Goal: Information Seeking & Learning: Learn about a topic

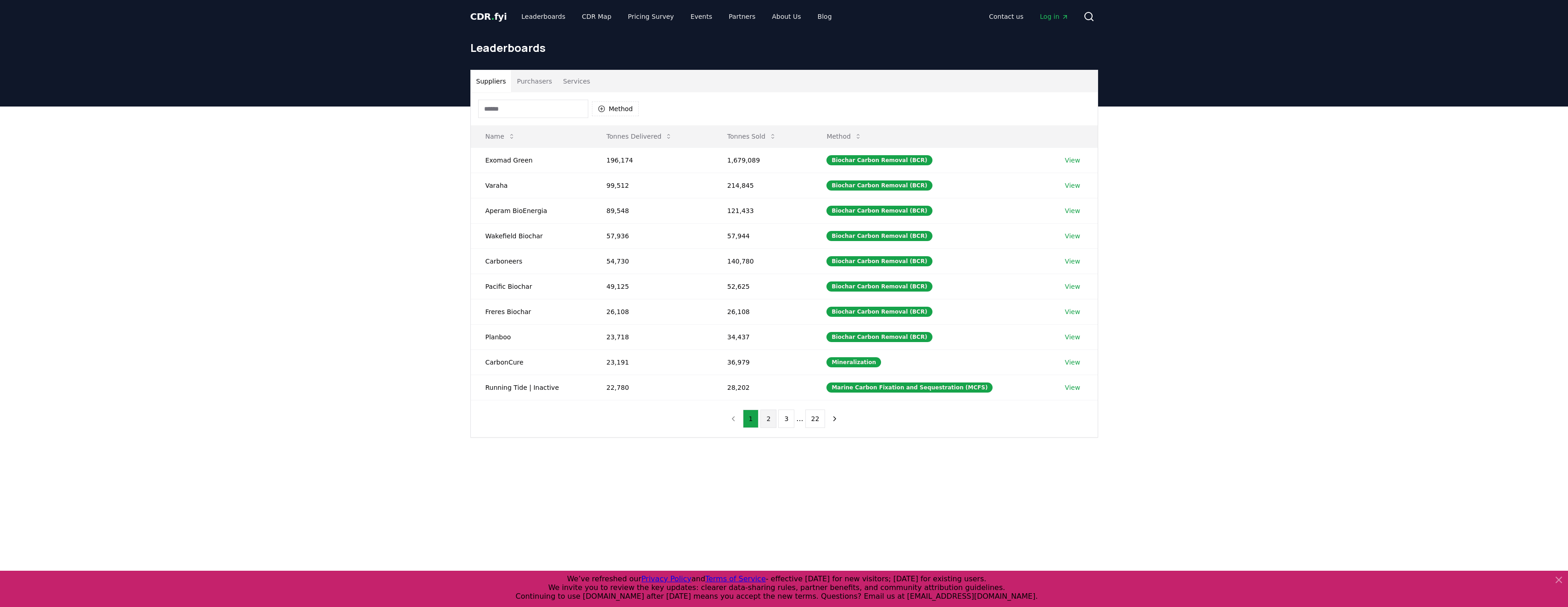
click at [770, 421] on button "2" at bounding box center [768, 419] width 16 height 19
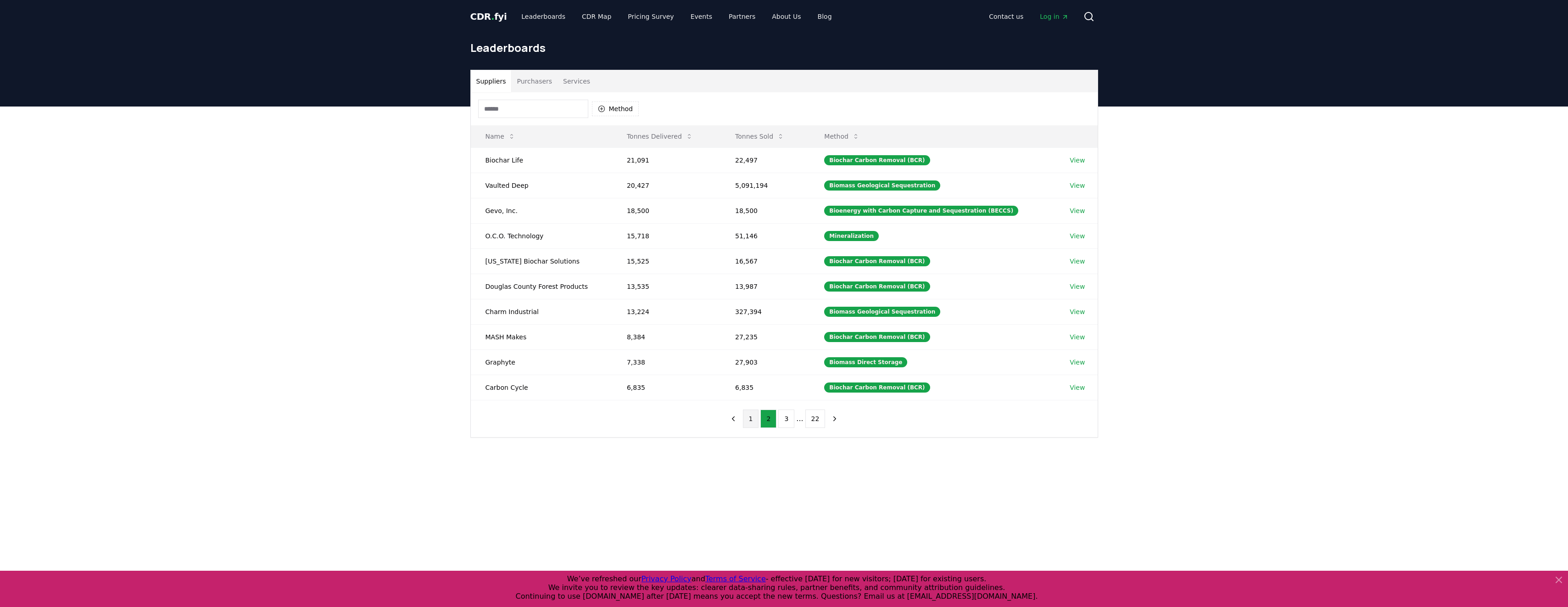
click at [757, 419] on button "1" at bounding box center [751, 419] width 16 height 19
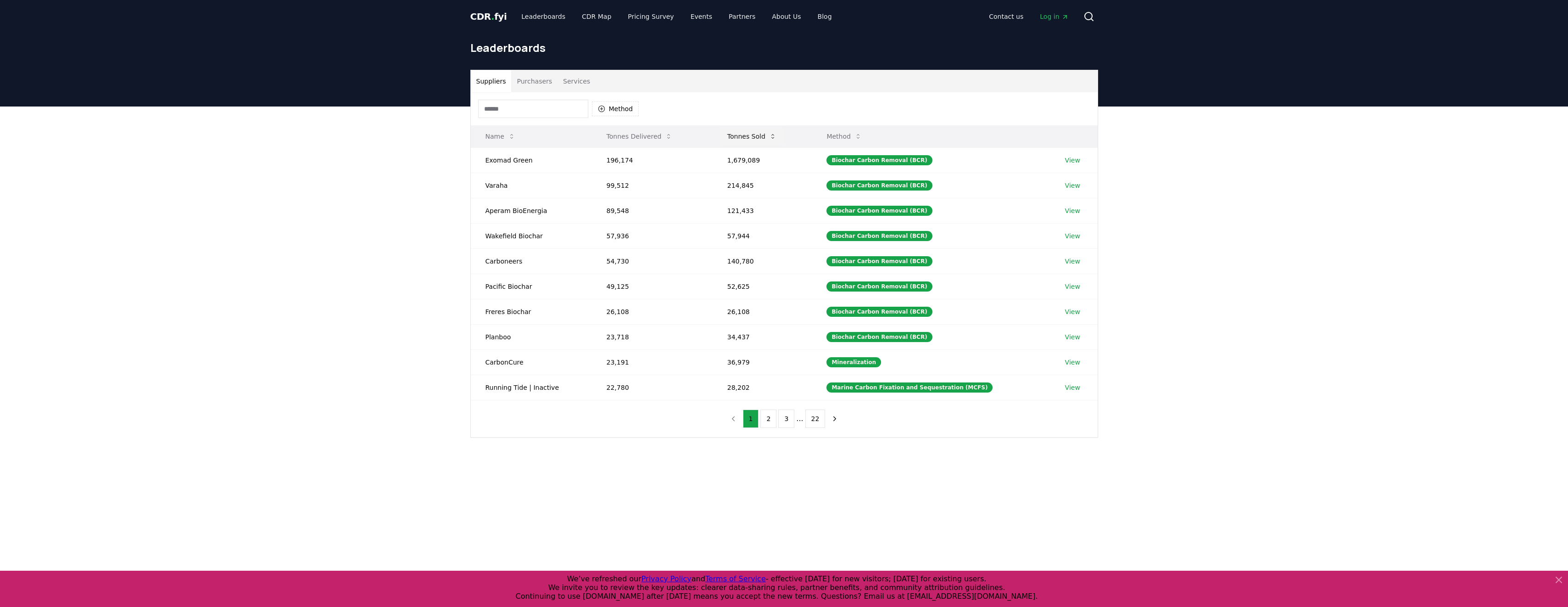
click at [749, 134] on button "Tonnes Sold" at bounding box center [752, 137] width 64 height 19
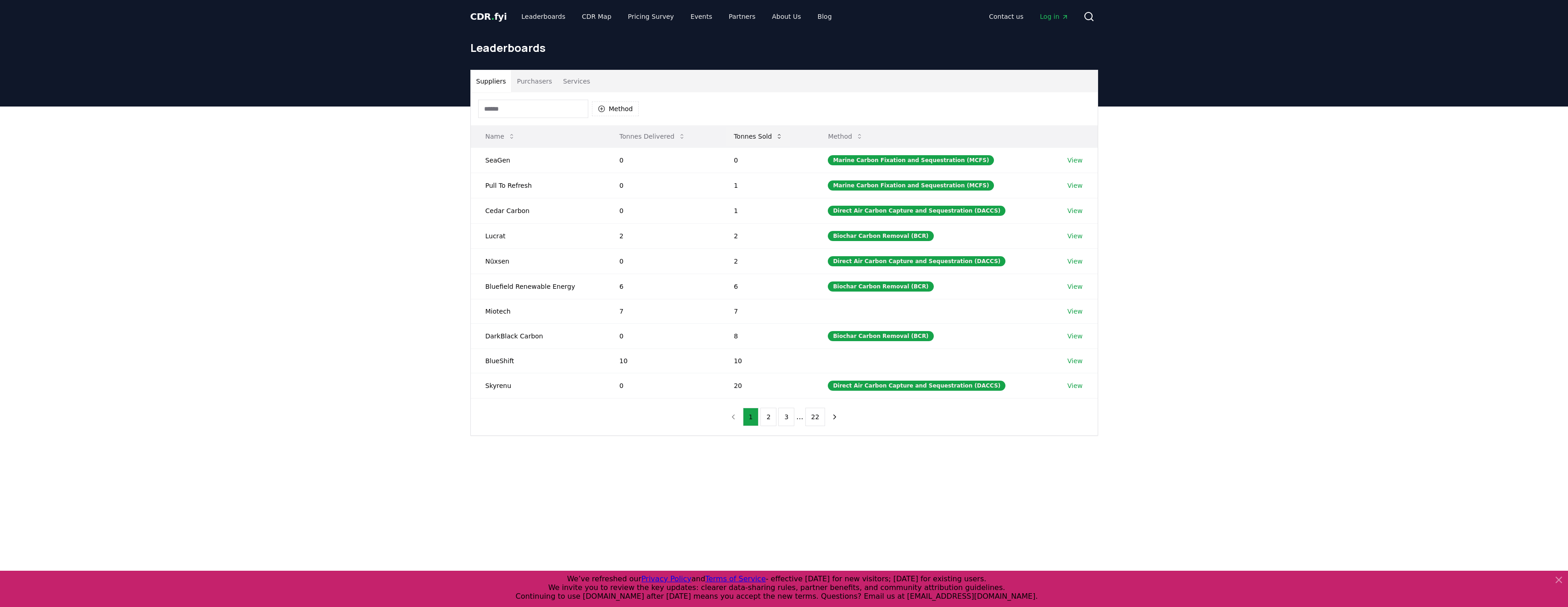
click at [749, 134] on button "Tonnes Sold" at bounding box center [759, 137] width 64 height 19
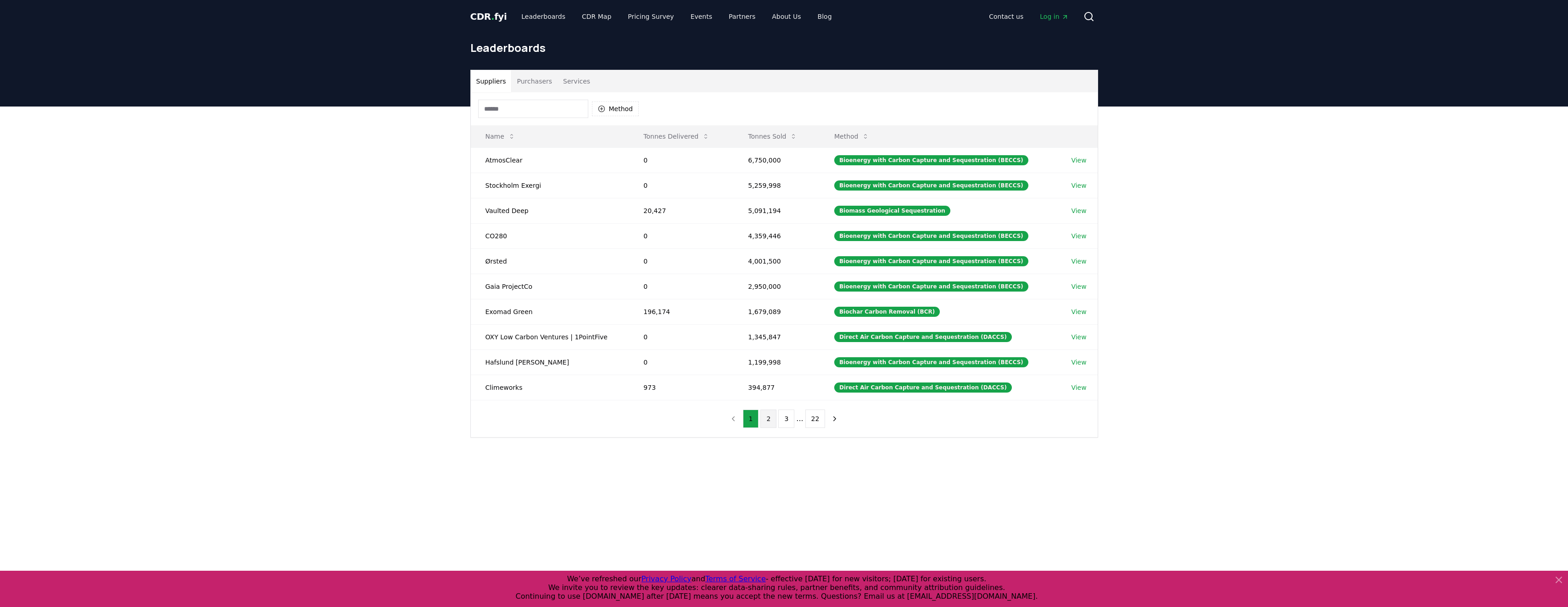
click at [769, 416] on button "2" at bounding box center [768, 419] width 16 height 19
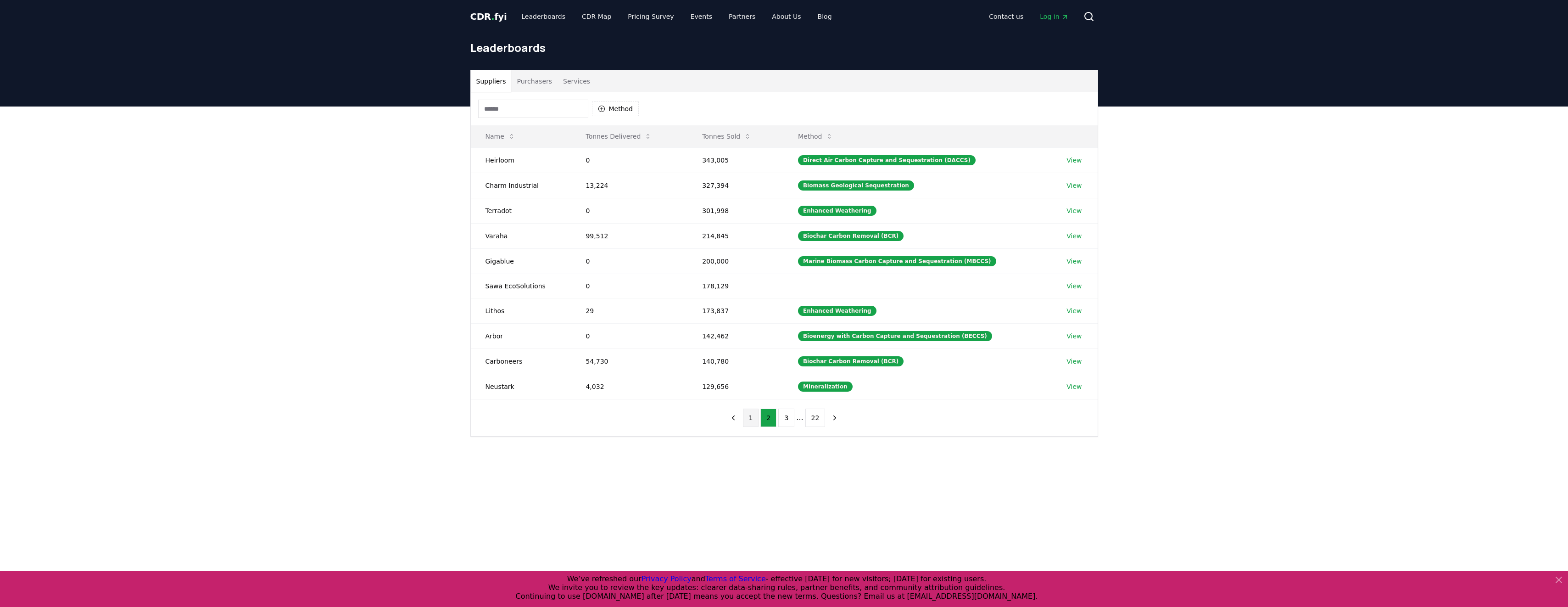
click at [749, 414] on button "1" at bounding box center [751, 418] width 16 height 19
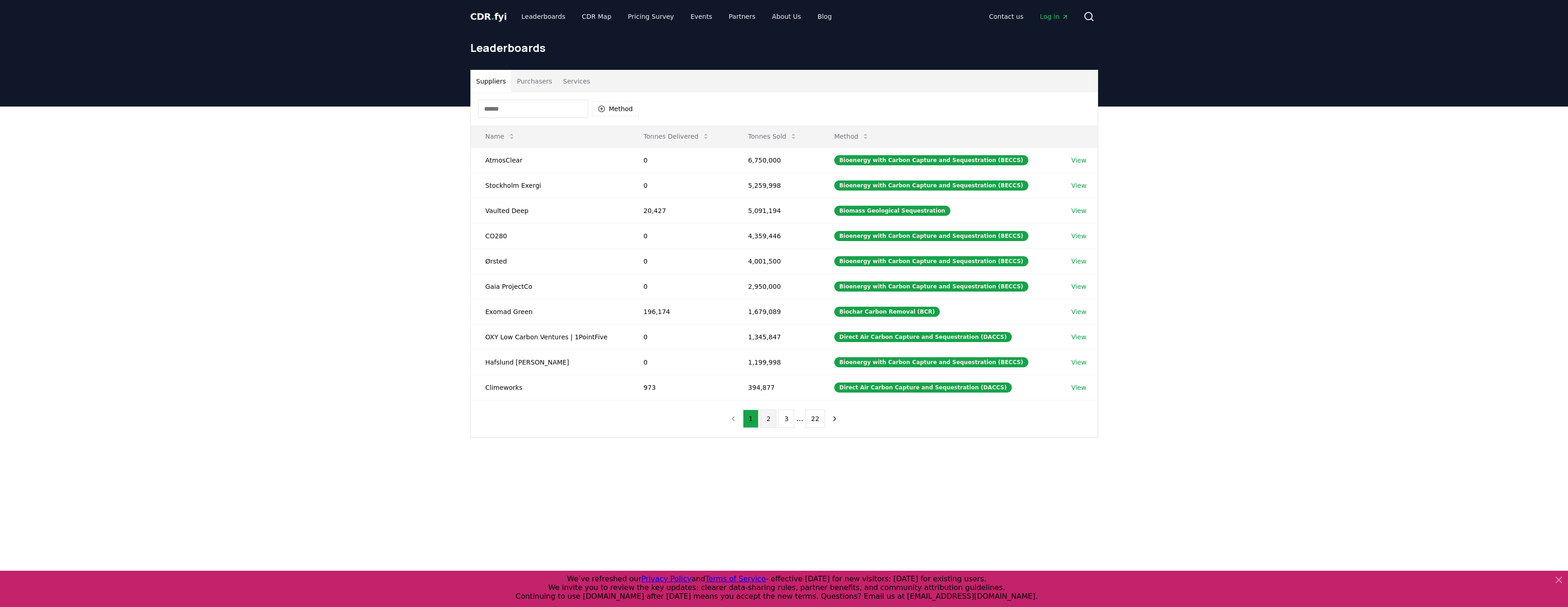
click at [763, 414] on button "2" at bounding box center [768, 419] width 16 height 19
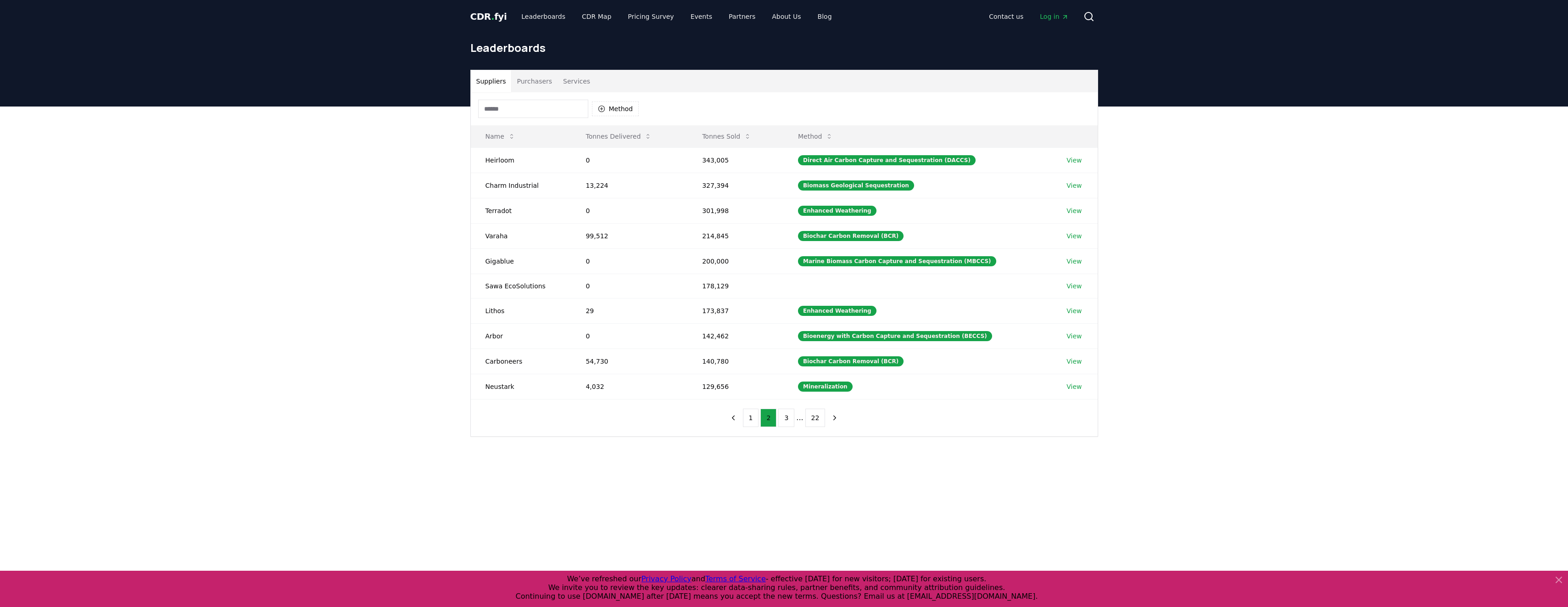
click at [565, 81] on button "Services" at bounding box center [576, 81] width 38 height 22
